Goal: Information Seeking & Learning: Learn about a topic

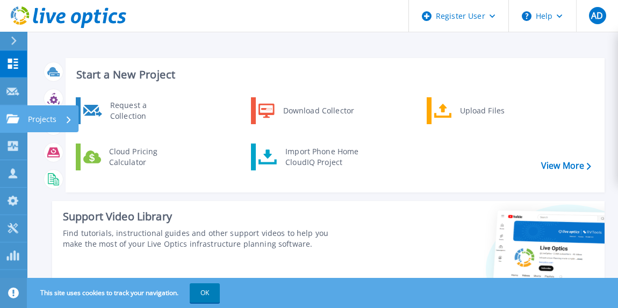
click at [19, 116] on icon at bounding box center [12, 118] width 13 height 9
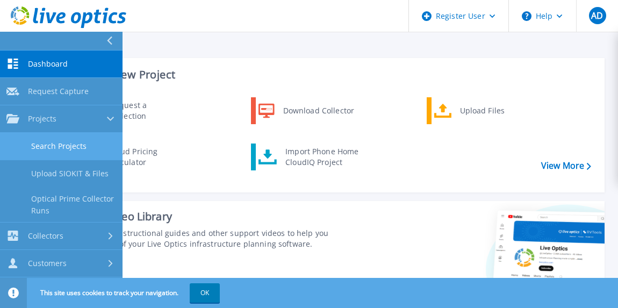
click at [39, 147] on link "Search Projects" at bounding box center [61, 146] width 123 height 27
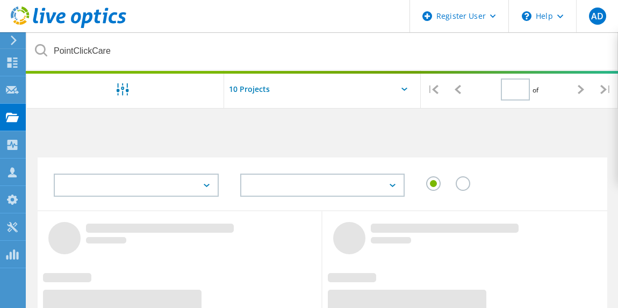
type input "1"
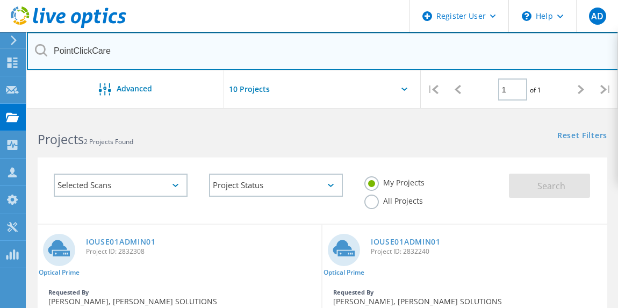
drag, startPoint x: 137, startPoint y: 56, endPoint x: 23, endPoint y: 38, distance: 115.9
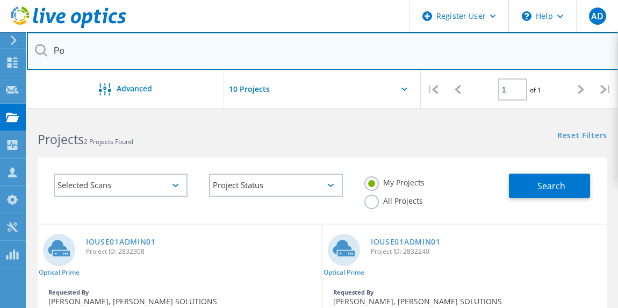
type input "P"
click at [105, 48] on input "text" at bounding box center [323, 51] width 592 height 38
type input "Hockey Hall of Fame"
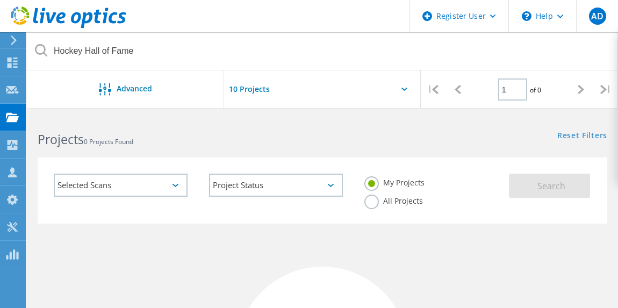
click at [370, 199] on label "All Projects" at bounding box center [393, 200] width 59 height 10
click at [0, 0] on input "All Projects" at bounding box center [0, 0] width 0 height 0
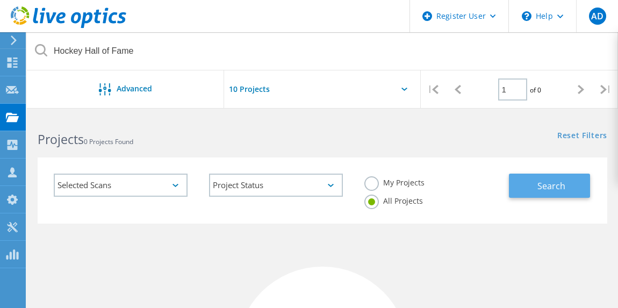
click at [535, 191] on button "Search" at bounding box center [549, 186] width 81 height 24
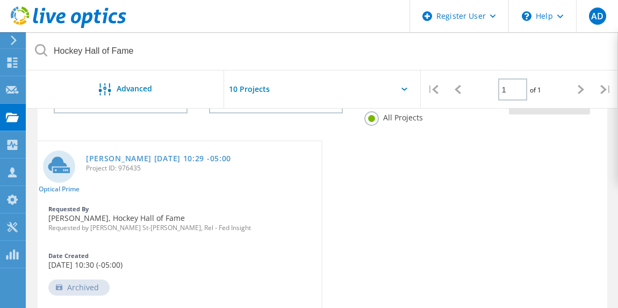
scroll to position [84, 0]
click at [189, 156] on link "[PERSON_NAME] [DATE] 10:29 -05:00" at bounding box center [158, 158] width 145 height 8
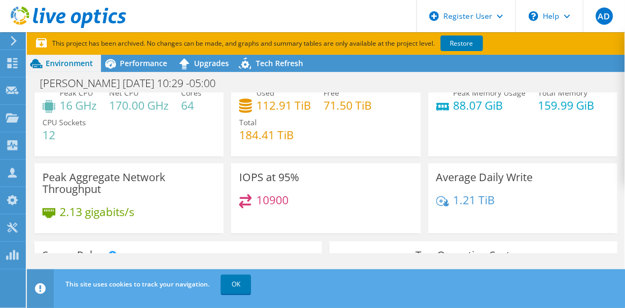
scroll to position [38, 0]
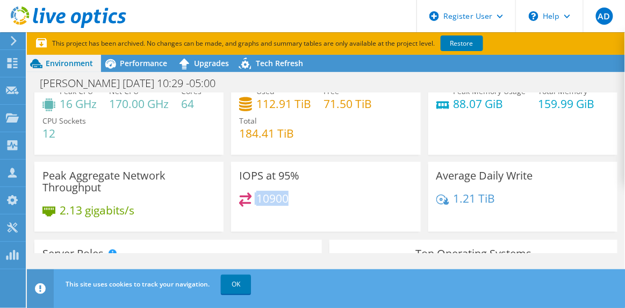
drag, startPoint x: 291, startPoint y: 193, endPoint x: 252, endPoint y: 195, distance: 39.3
click at [252, 195] on div "10900" at bounding box center [325, 203] width 173 height 23
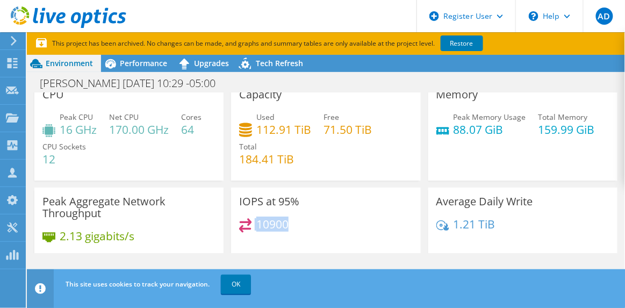
scroll to position [0, 0]
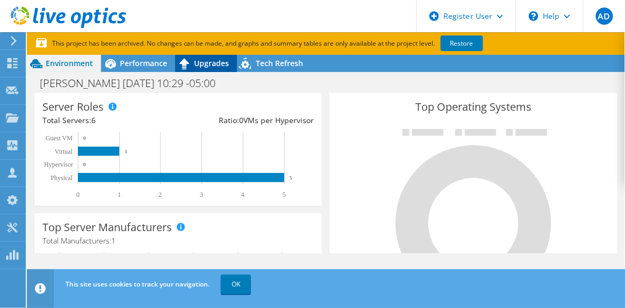
click at [211, 61] on span "Upgrades" at bounding box center [211, 63] width 35 height 10
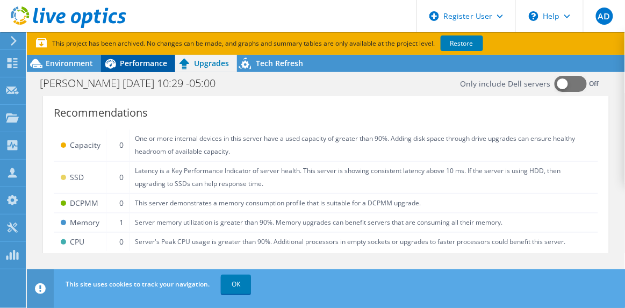
click at [145, 68] on span "Performance" at bounding box center [143, 63] width 47 height 10
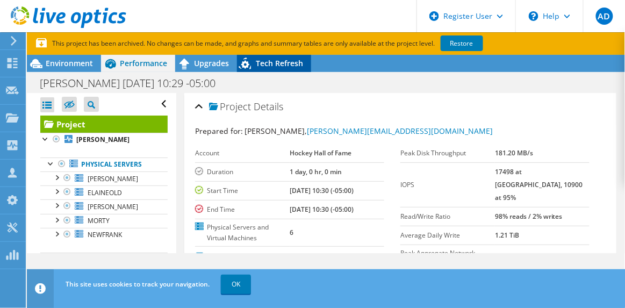
click at [276, 64] on span "Tech Refresh" at bounding box center [279, 63] width 47 height 10
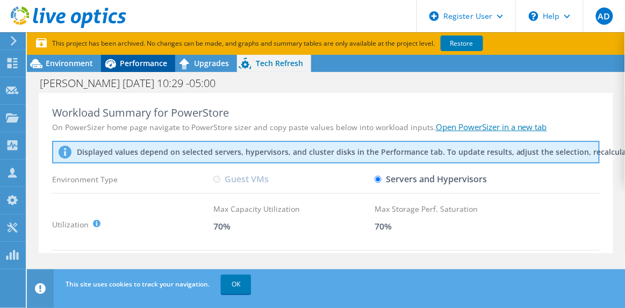
click at [145, 62] on span "Performance" at bounding box center [143, 63] width 47 height 10
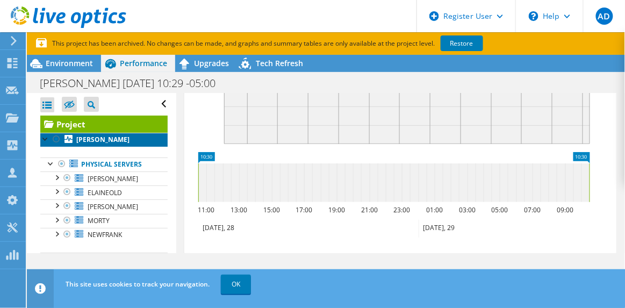
click at [117, 140] on link "[PERSON_NAME]" at bounding box center [103, 140] width 127 height 14
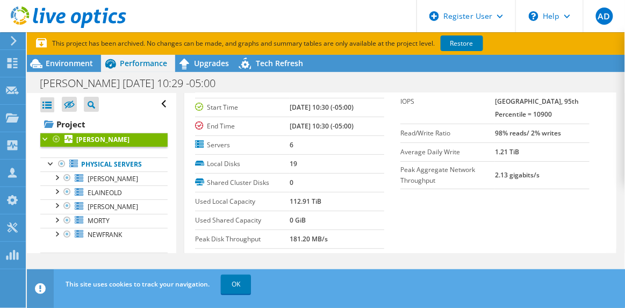
scroll to position [53, 0]
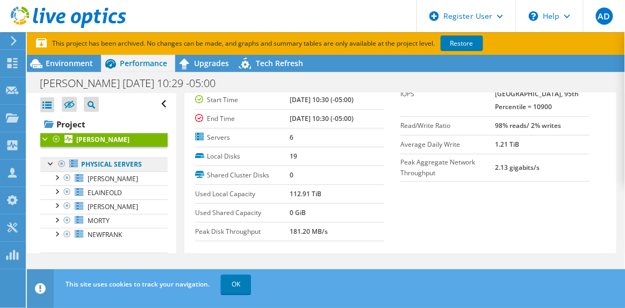
click at [105, 162] on link "Physical Servers" at bounding box center [103, 164] width 127 height 14
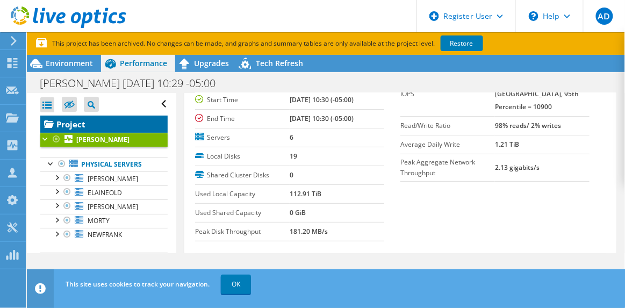
click at [49, 121] on icon at bounding box center [48, 123] width 9 height 6
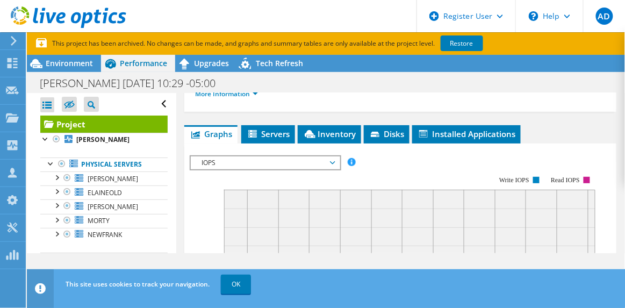
scroll to position [259, 0]
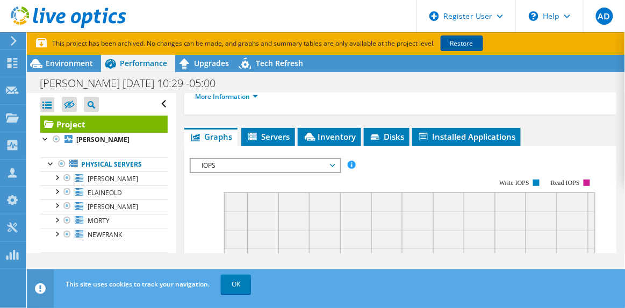
click at [467, 42] on link "Restore" at bounding box center [462, 43] width 42 height 16
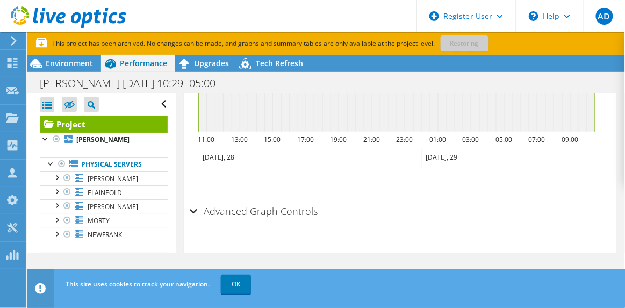
scroll to position [584, 0]
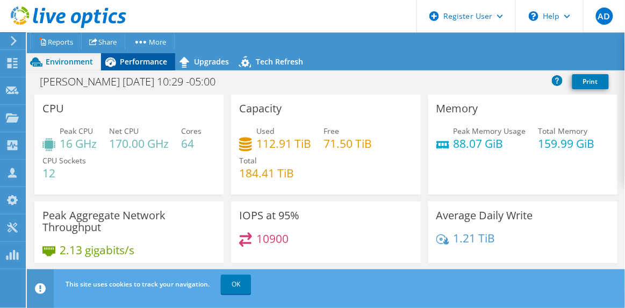
click at [155, 60] on span "Performance" at bounding box center [143, 61] width 47 height 10
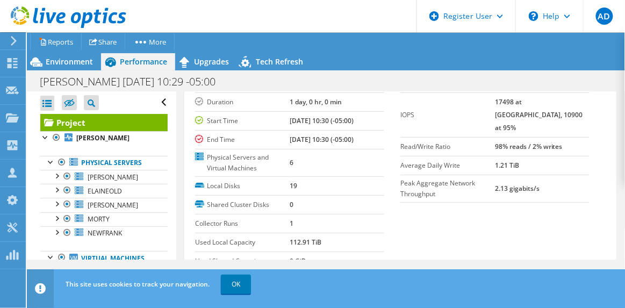
scroll to position [255, 0]
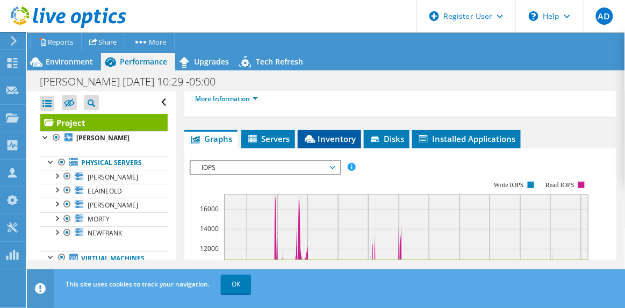
click at [331, 139] on span "Inventory" at bounding box center [329, 138] width 53 height 11
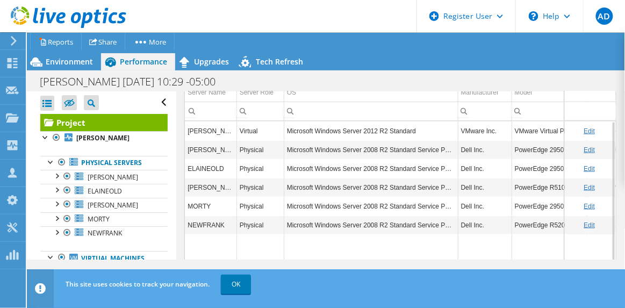
scroll to position [0, 0]
click at [89, 59] on span "Environment" at bounding box center [69, 61] width 47 height 10
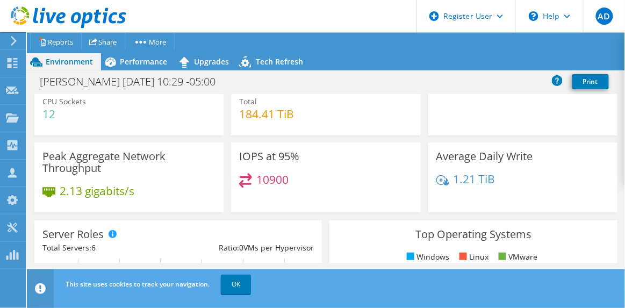
scroll to position [21, 0]
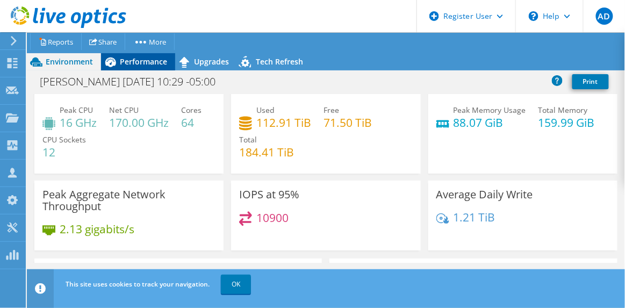
click at [144, 61] on span "Performance" at bounding box center [143, 61] width 47 height 10
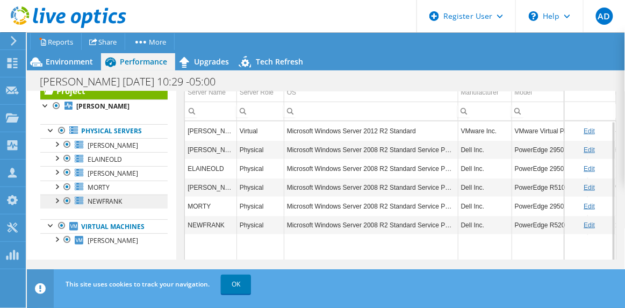
scroll to position [32, 0]
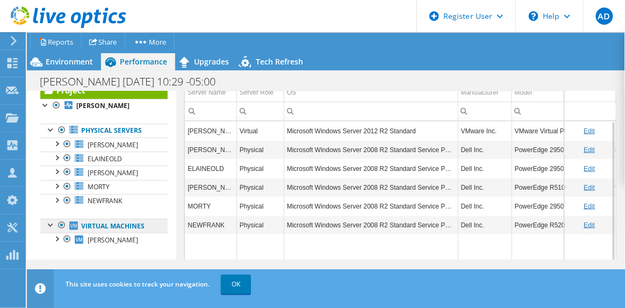
click at [113, 226] on link "Virtual Machines" at bounding box center [103, 226] width 127 height 14
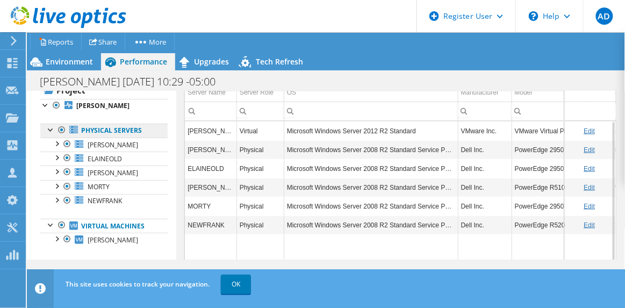
scroll to position [0, 0]
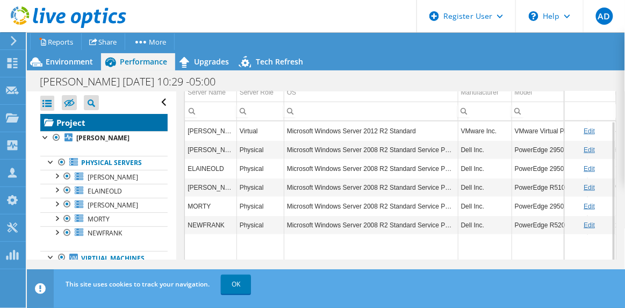
click at [101, 127] on link "Project" at bounding box center [103, 122] width 127 height 17
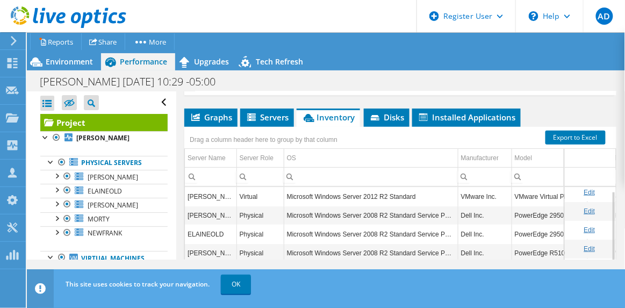
scroll to position [4, 0]
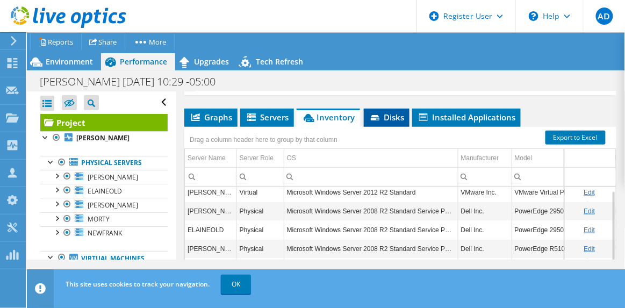
click at [391, 112] on span "Disks" at bounding box center [386, 117] width 35 height 11
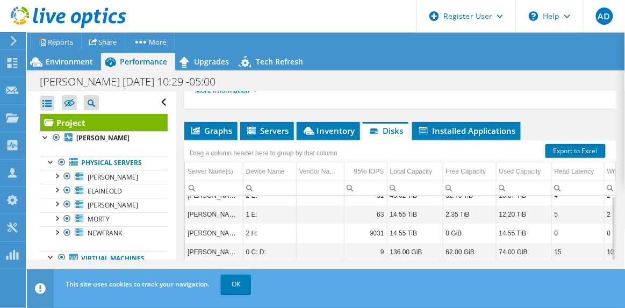
scroll to position [0, 0]
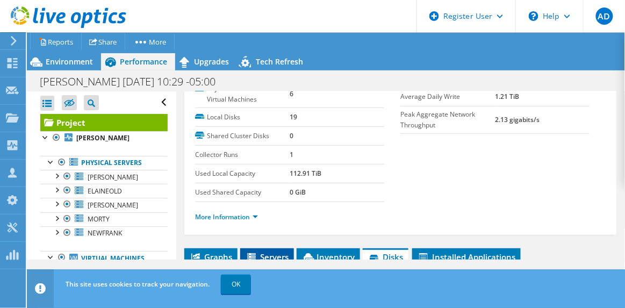
click at [270, 257] on span "Servers" at bounding box center [267, 257] width 43 height 11
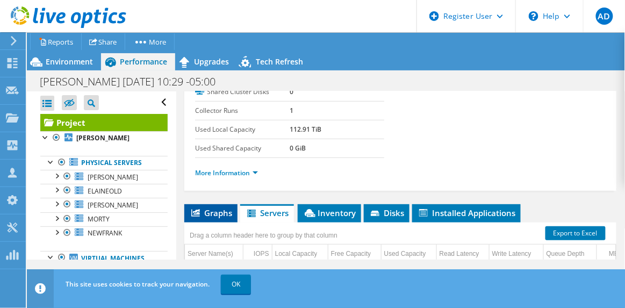
click at [192, 216] on span "Graphs" at bounding box center [211, 212] width 42 height 11
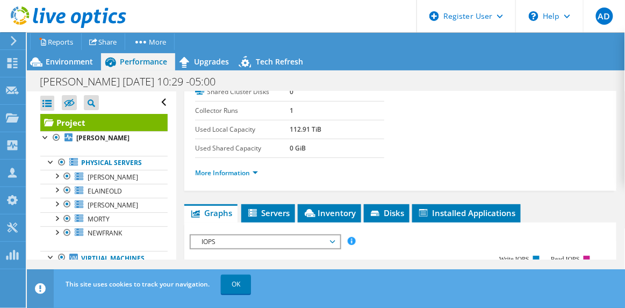
click at [294, 10] on header "AD Dell User Aaron Dahan Aaron.Dahan@dell.com Dell My Profile Log Out \n Help E…" at bounding box center [312, 16] width 625 height 32
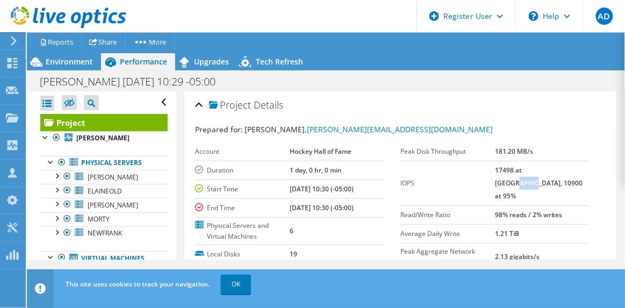
drag, startPoint x: 554, startPoint y: 168, endPoint x: 537, endPoint y: 169, distance: 17.2
click at [537, 169] on b "17498 at [GEOGRAPHIC_DATA], 10900 at 95%" at bounding box center [539, 183] width 88 height 35
click at [64, 54] on div "Environment" at bounding box center [64, 61] width 74 height 17
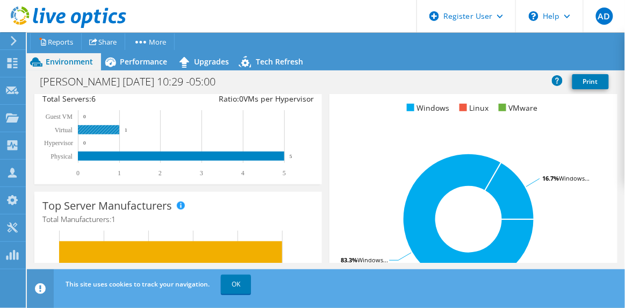
click at [110, 127] on rect at bounding box center [98, 129] width 41 height 9
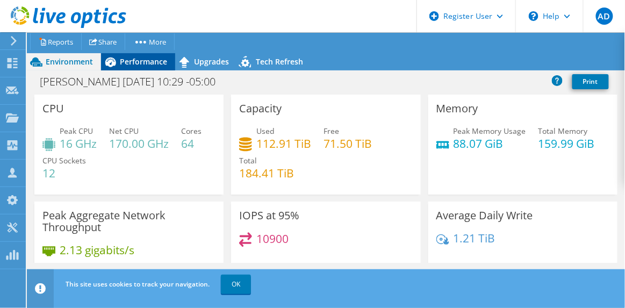
click at [141, 64] on span "Performance" at bounding box center [143, 61] width 47 height 10
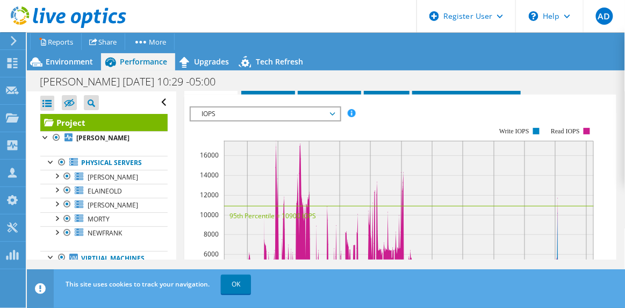
scroll to position [317, 0]
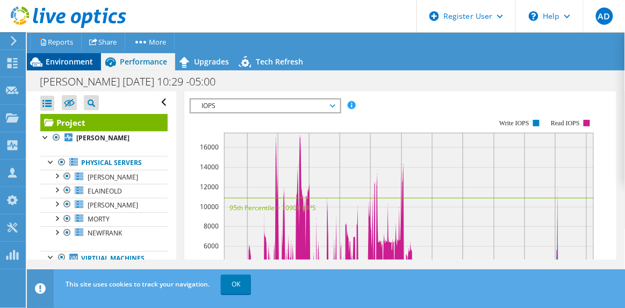
click at [84, 57] on span "Environment" at bounding box center [69, 61] width 47 height 10
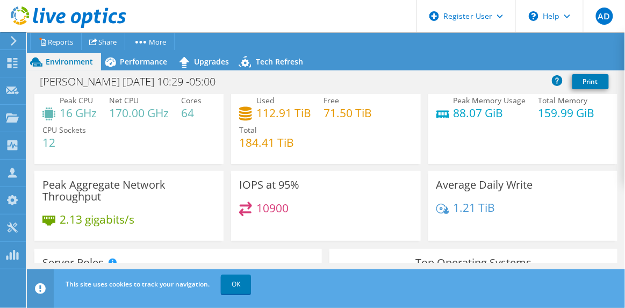
scroll to position [0, 0]
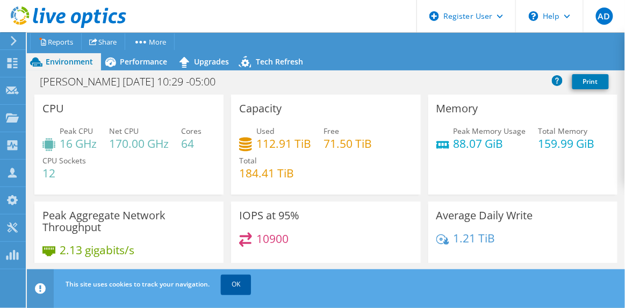
click at [230, 278] on link "OK" at bounding box center [236, 284] width 30 height 19
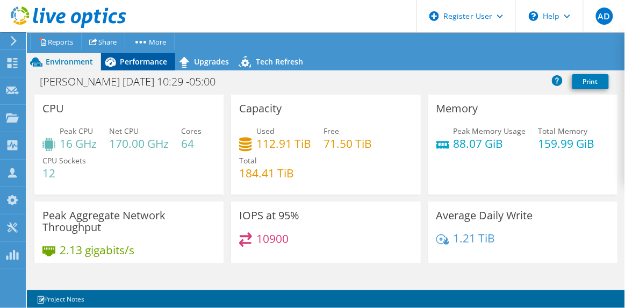
click at [161, 61] on span "Performance" at bounding box center [143, 61] width 47 height 10
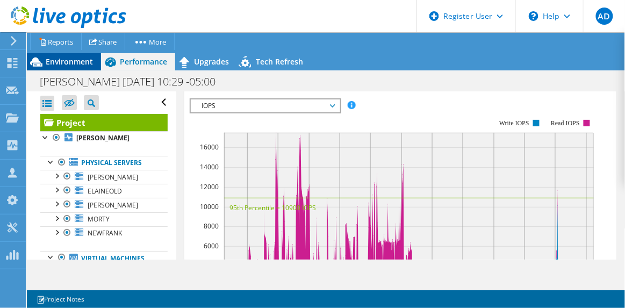
click at [46, 61] on span "Environment" at bounding box center [69, 61] width 47 height 10
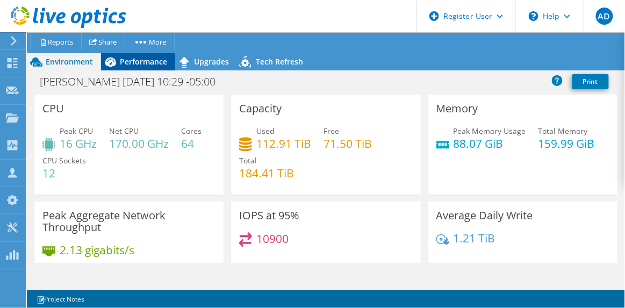
click at [149, 64] on span "Performance" at bounding box center [143, 61] width 47 height 10
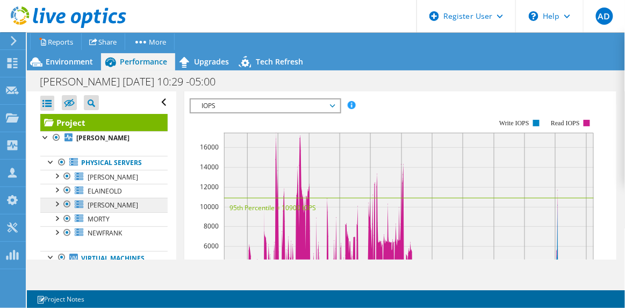
scroll to position [42, 0]
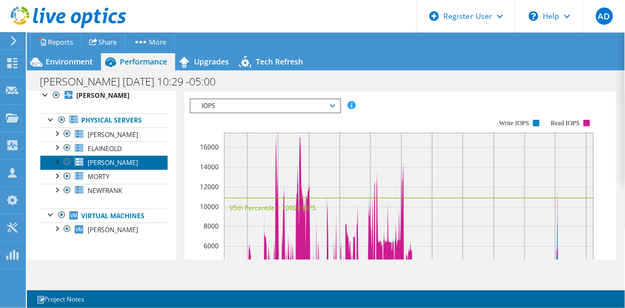
click at [137, 164] on link "[PERSON_NAME]" at bounding box center [103, 162] width 127 height 14
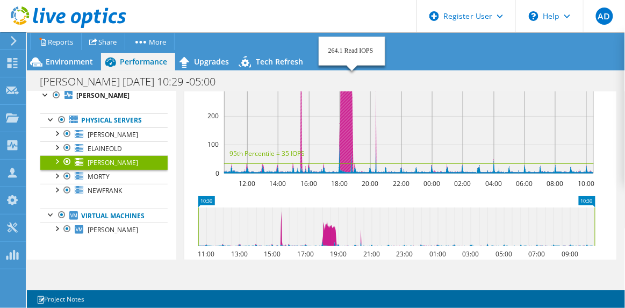
scroll to position [367, 0]
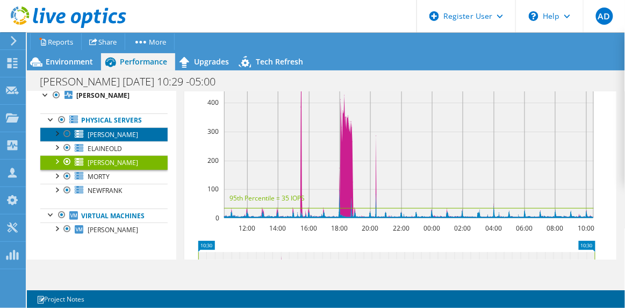
click at [115, 137] on link "[PERSON_NAME]" at bounding box center [103, 134] width 127 height 14
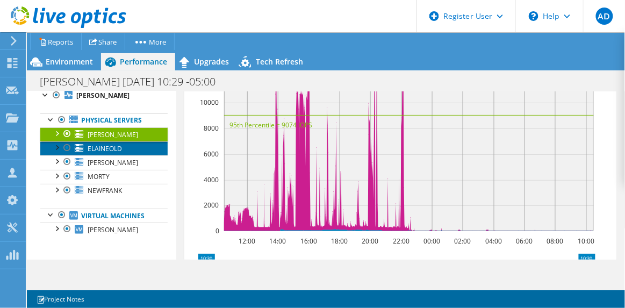
click at [116, 147] on span "ELAINEOLD" at bounding box center [105, 148] width 34 height 9
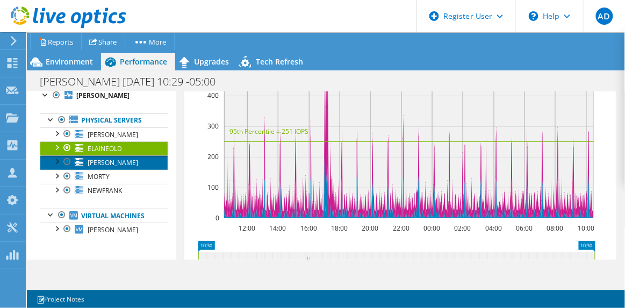
click at [115, 161] on link "[PERSON_NAME]" at bounding box center [103, 162] width 127 height 14
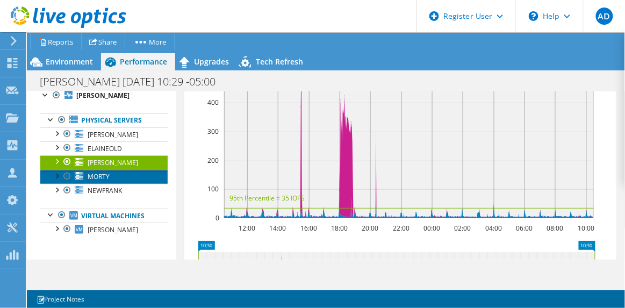
click at [114, 182] on link "MORTY" at bounding box center [103, 177] width 127 height 14
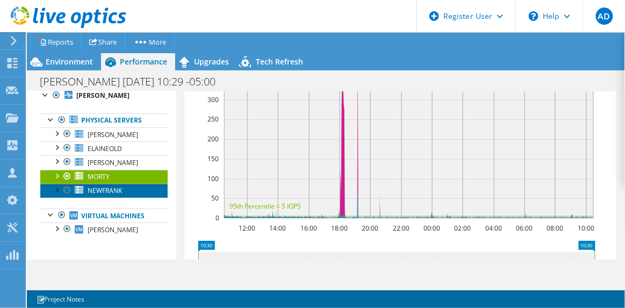
click at [115, 185] on link "NEWFRANK" at bounding box center [103, 191] width 127 height 14
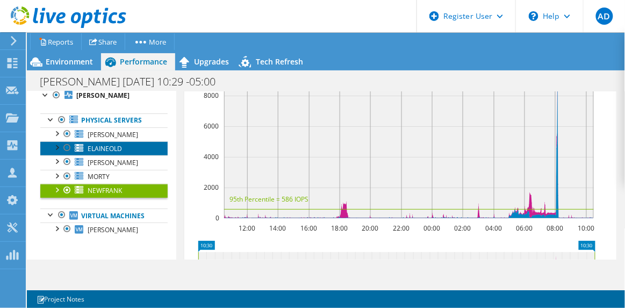
drag, startPoint x: 120, startPoint y: 171, endPoint x: 121, endPoint y: 146, distance: 24.7
click at [121, 146] on span "ELAINEOLD" at bounding box center [105, 148] width 34 height 9
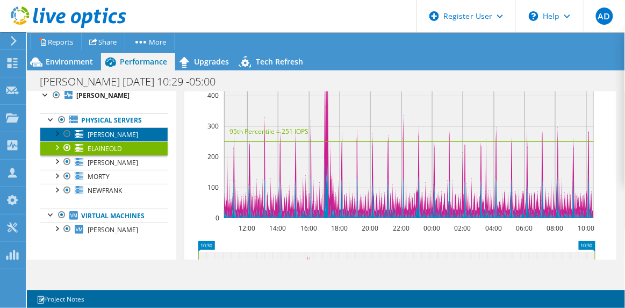
click at [119, 134] on link "[PERSON_NAME]" at bounding box center [103, 134] width 127 height 14
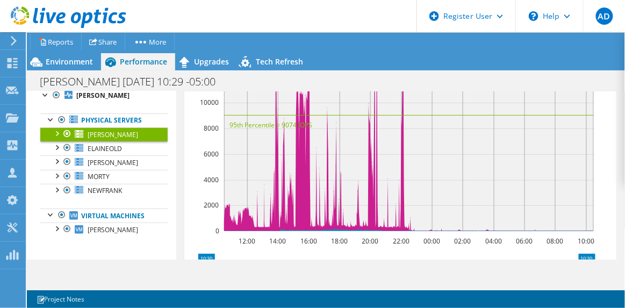
click at [119, 134] on link "[PERSON_NAME]" at bounding box center [103, 134] width 127 height 14
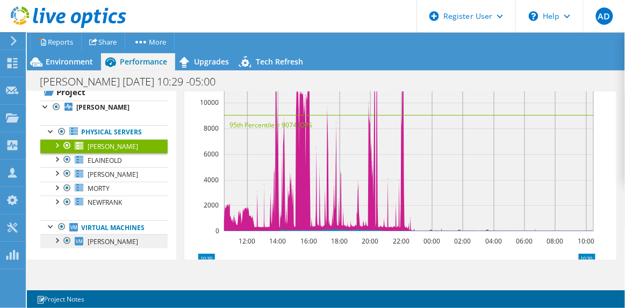
scroll to position [42, 0]
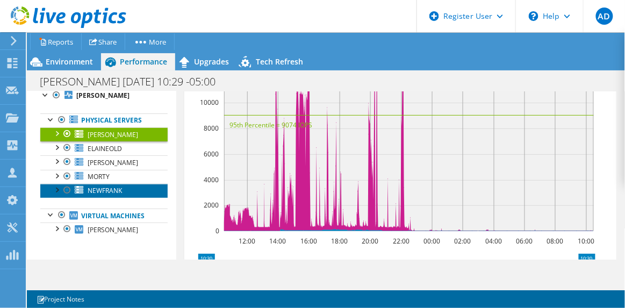
click at [109, 190] on span "NEWFRANK" at bounding box center [105, 190] width 34 height 9
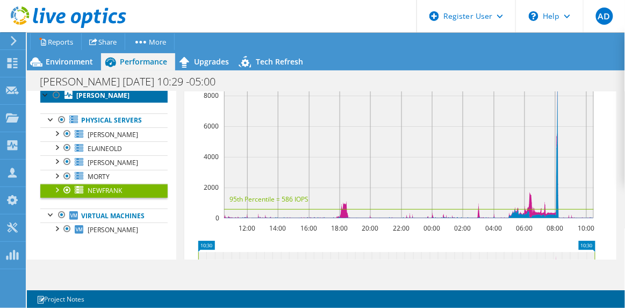
click at [110, 98] on link "[PERSON_NAME]" at bounding box center [103, 96] width 127 height 14
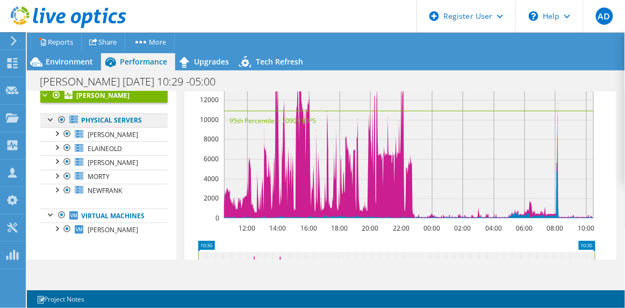
scroll to position [0, 0]
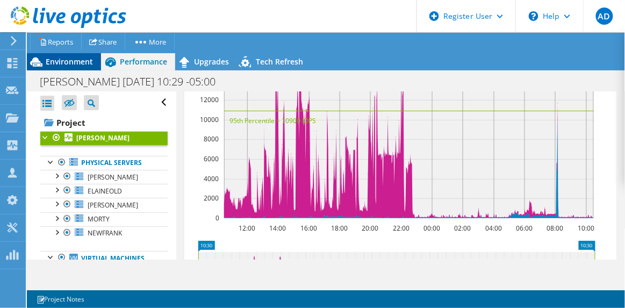
click at [85, 59] on span "Environment" at bounding box center [69, 61] width 47 height 10
